Goal: Navigation & Orientation: Find specific page/section

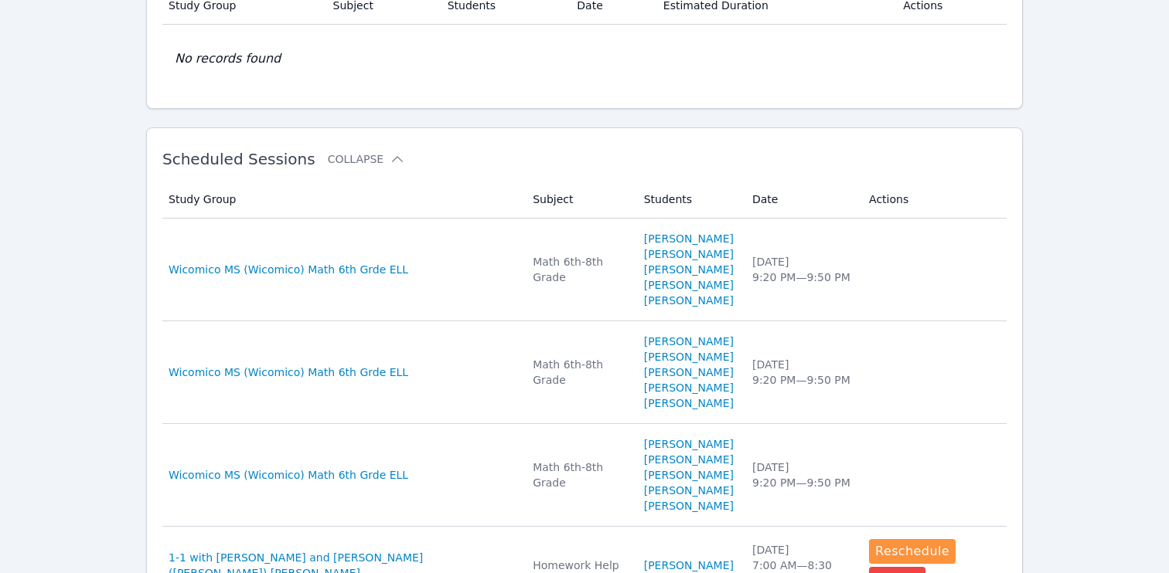
scroll to position [352, 0]
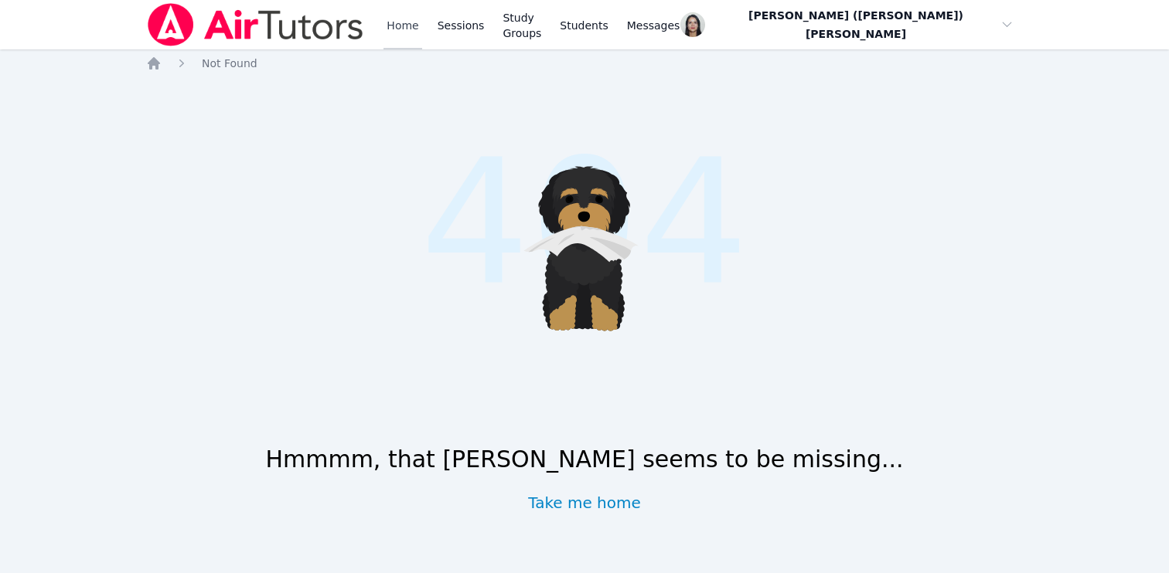
click at [395, 32] on link "Home" at bounding box center [402, 24] width 38 height 49
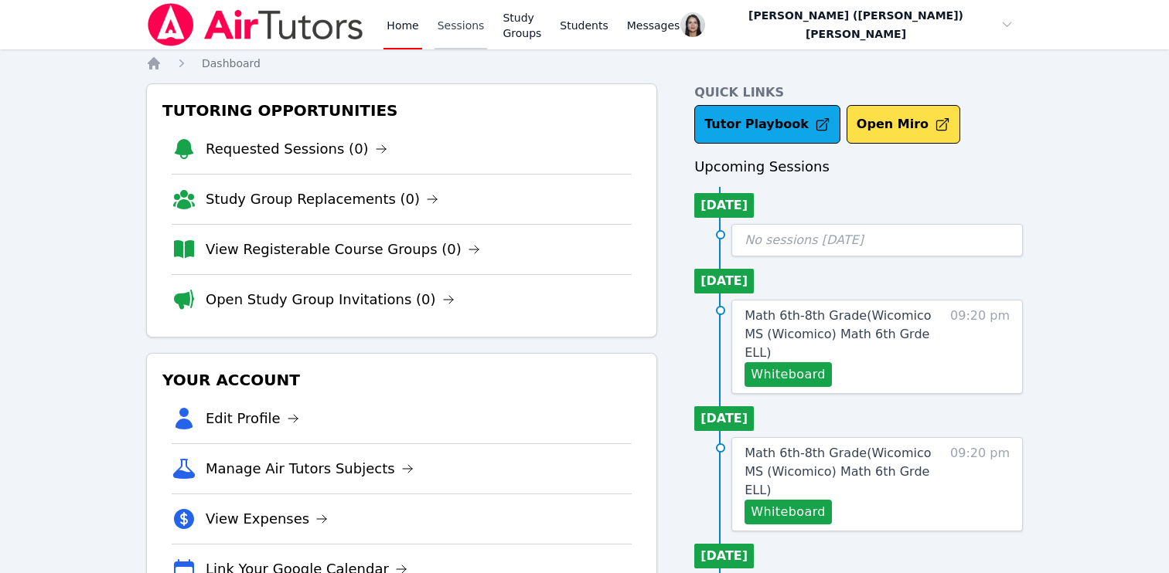
click at [441, 33] on link "Sessions" at bounding box center [460, 24] width 53 height 49
